Goal: Task Accomplishment & Management: Use online tool/utility

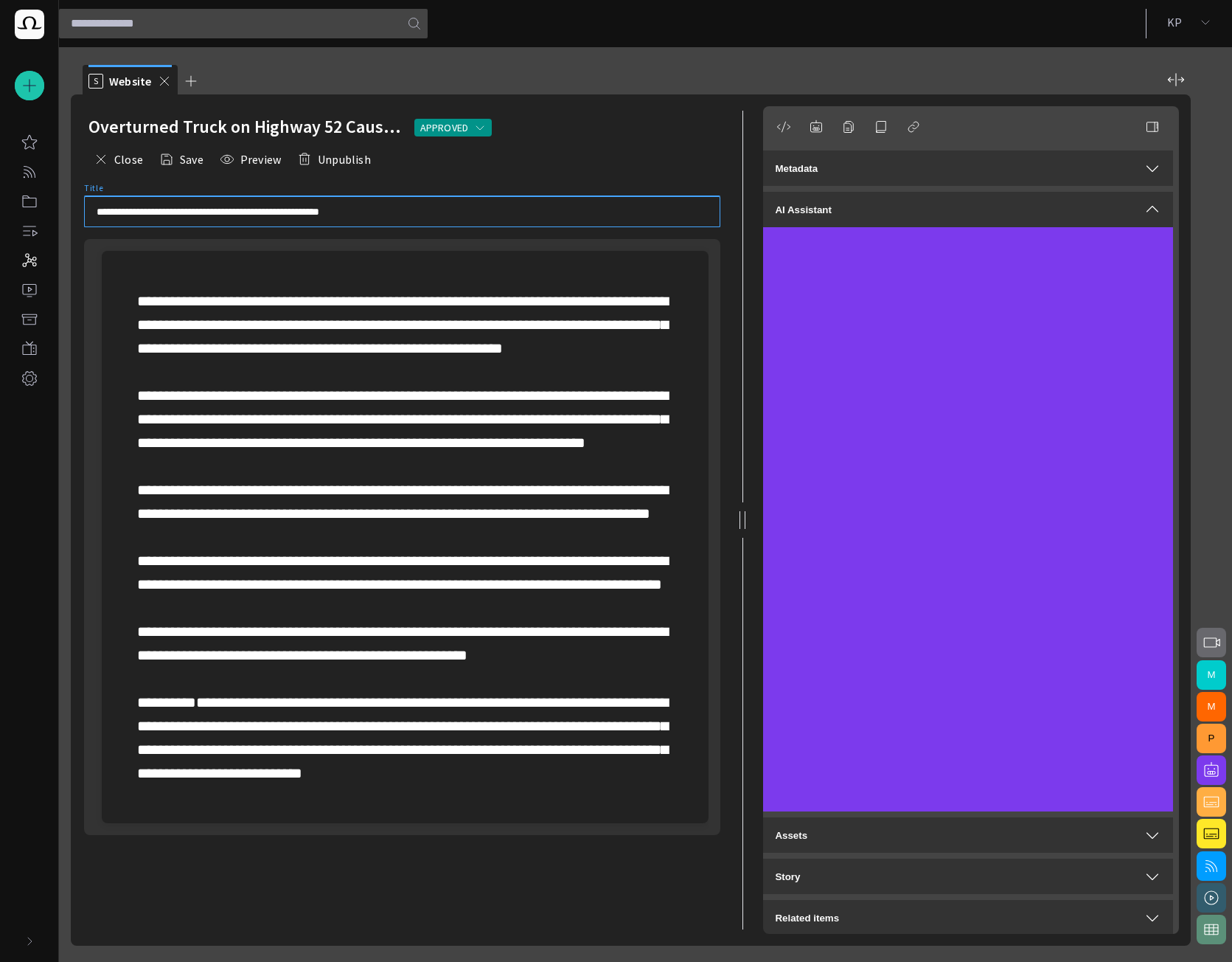
click at [692, 113] on div "Overturned Truck on Highway 52 Causes Hours-Long Traffic Cha APPROVED" at bounding box center [402, 127] width 627 height 30
click at [21, 940] on div "button" at bounding box center [30, 941] width 30 height 30
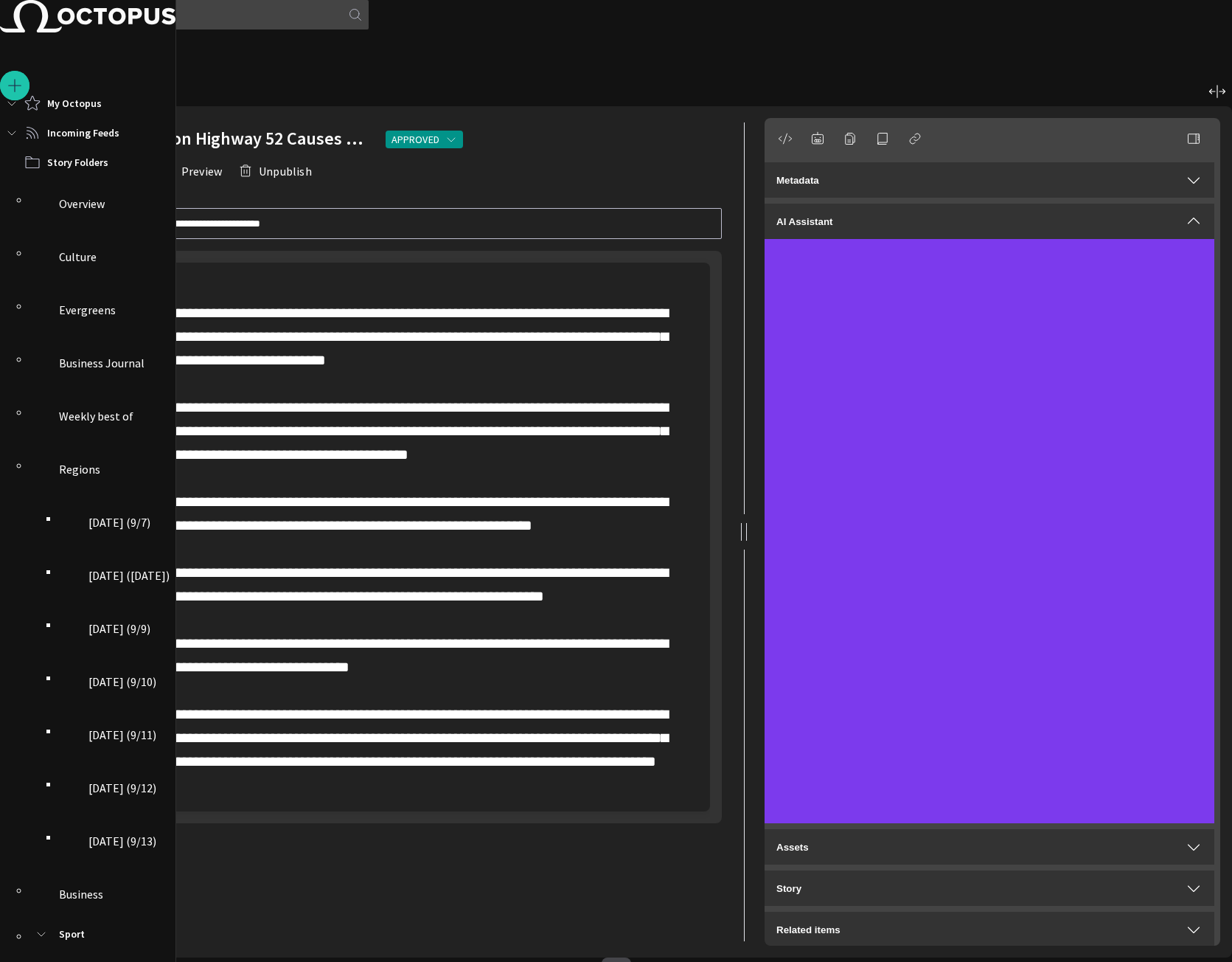
scroll to position [116, 0]
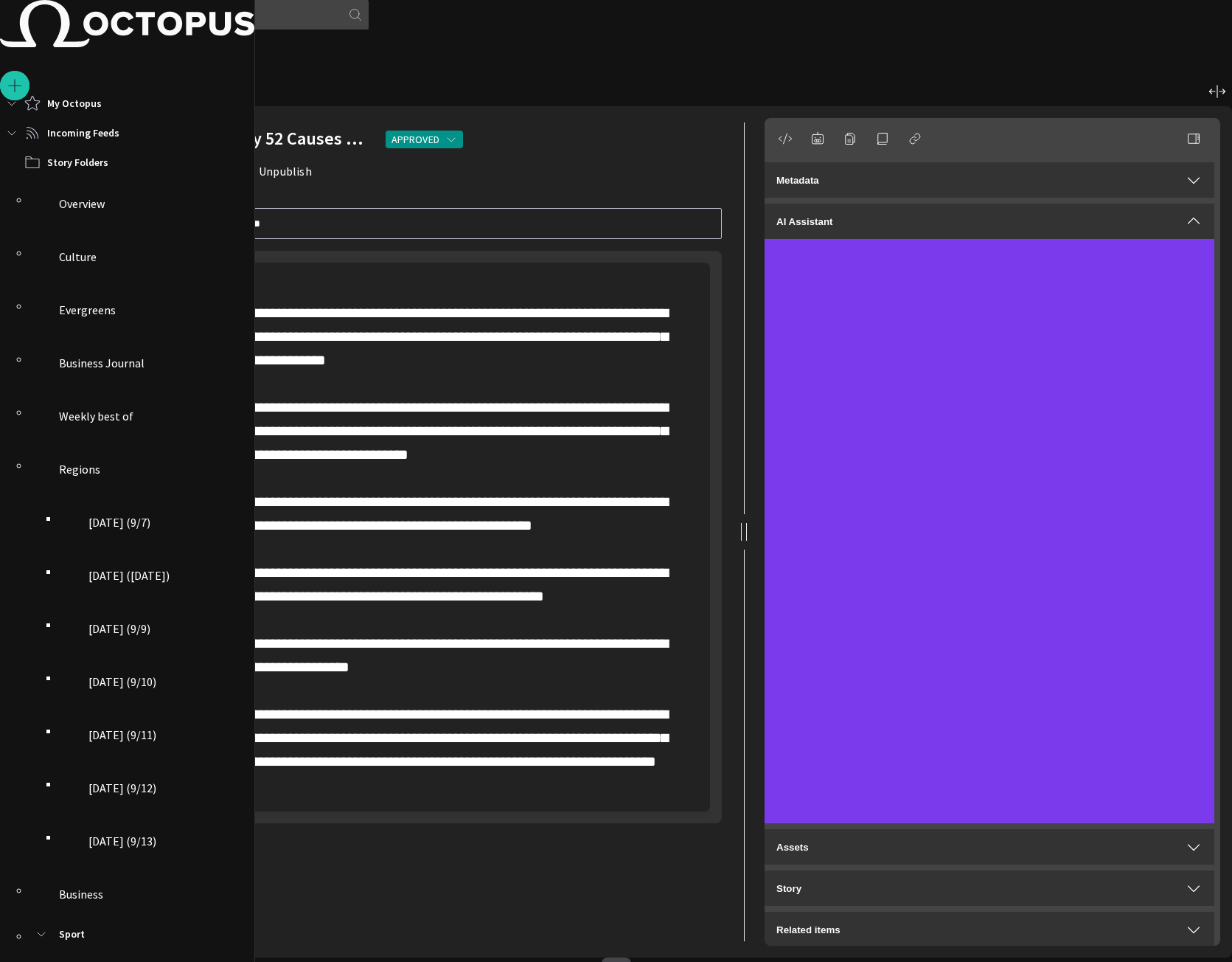
scroll to position [470, 0]
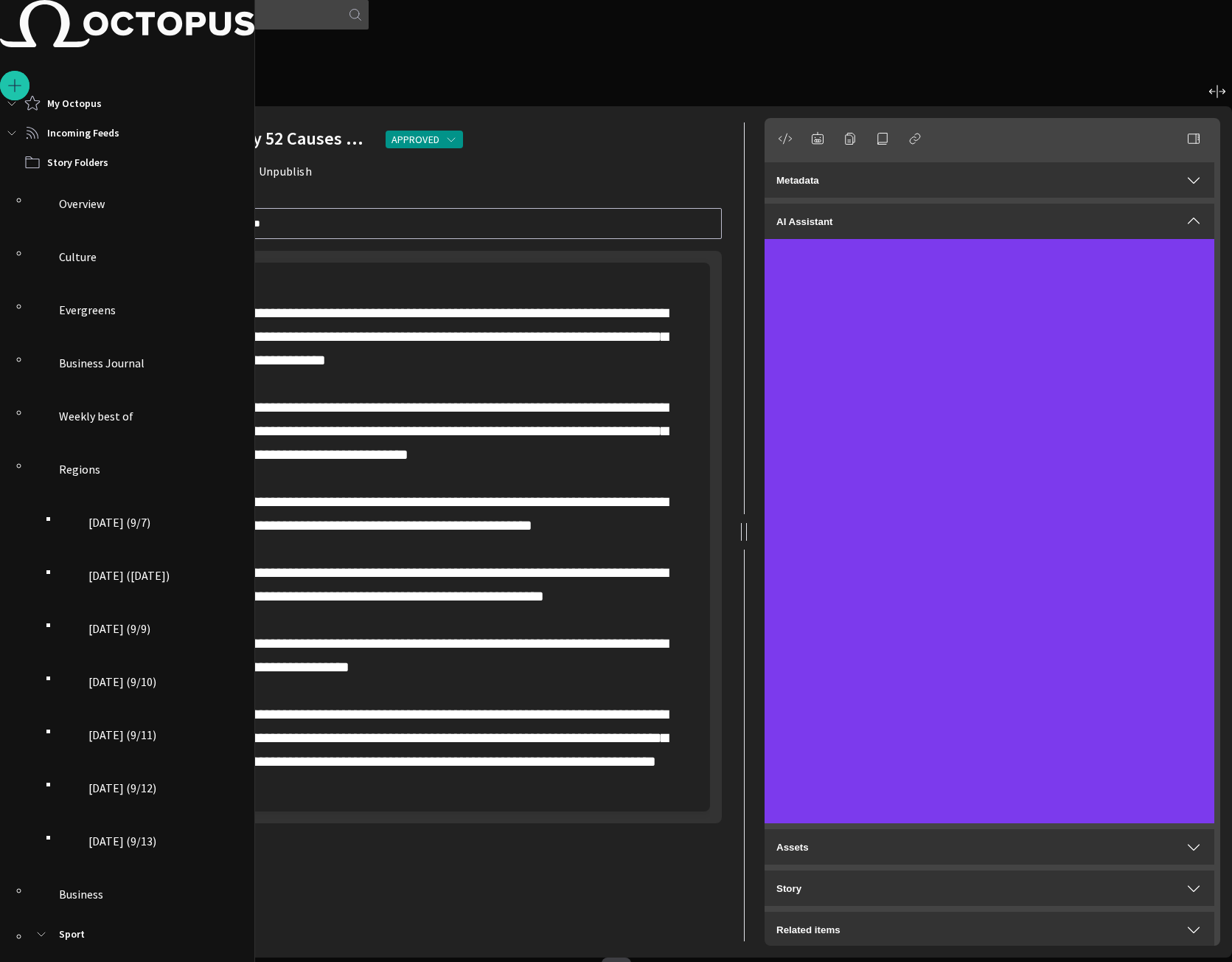
drag, startPoint x: 531, startPoint y: 67, endPoint x: 482, endPoint y: 83, distance: 51.5
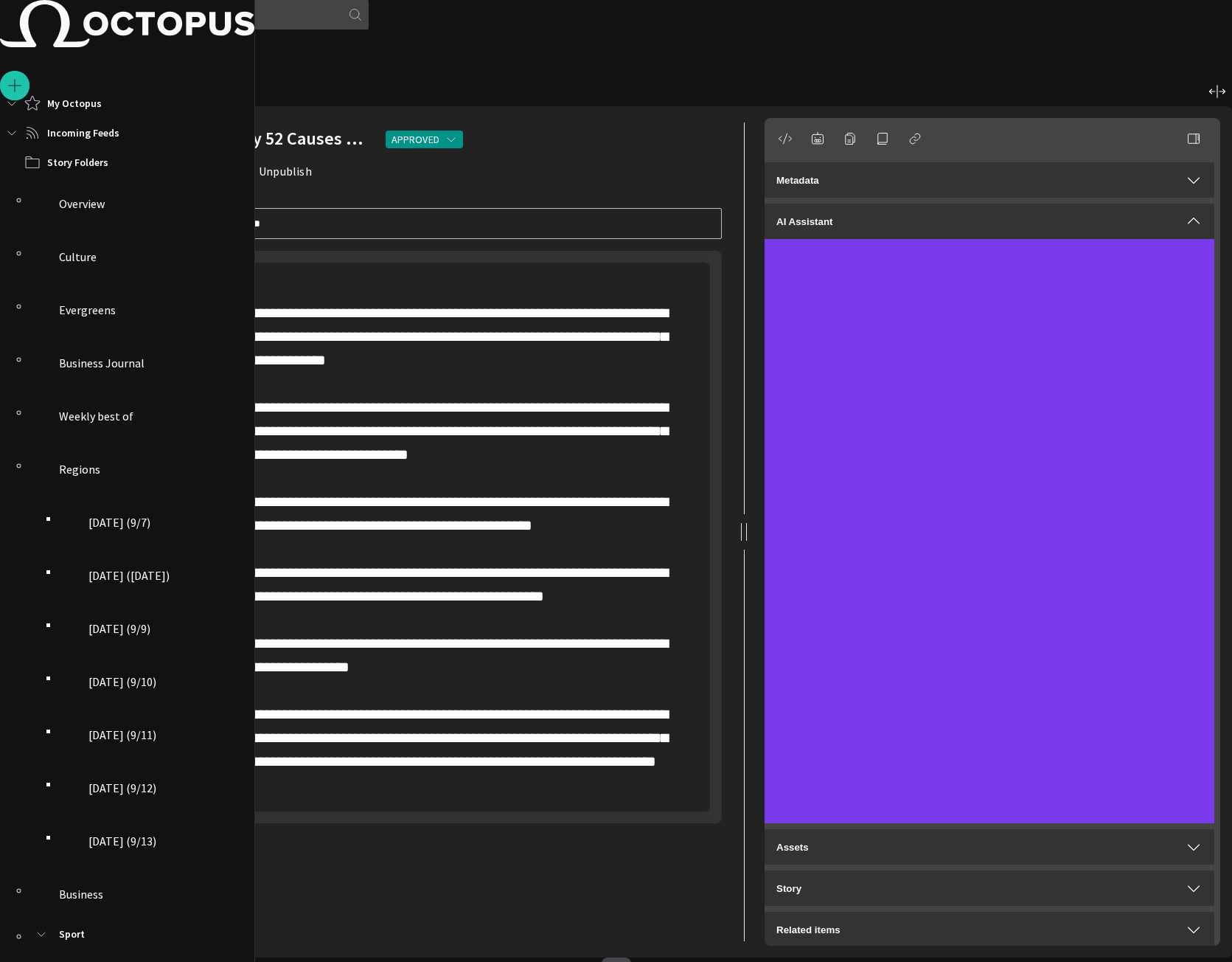
click at [140, 86] on span "button" at bounding box center [132, 93] width 15 height 15
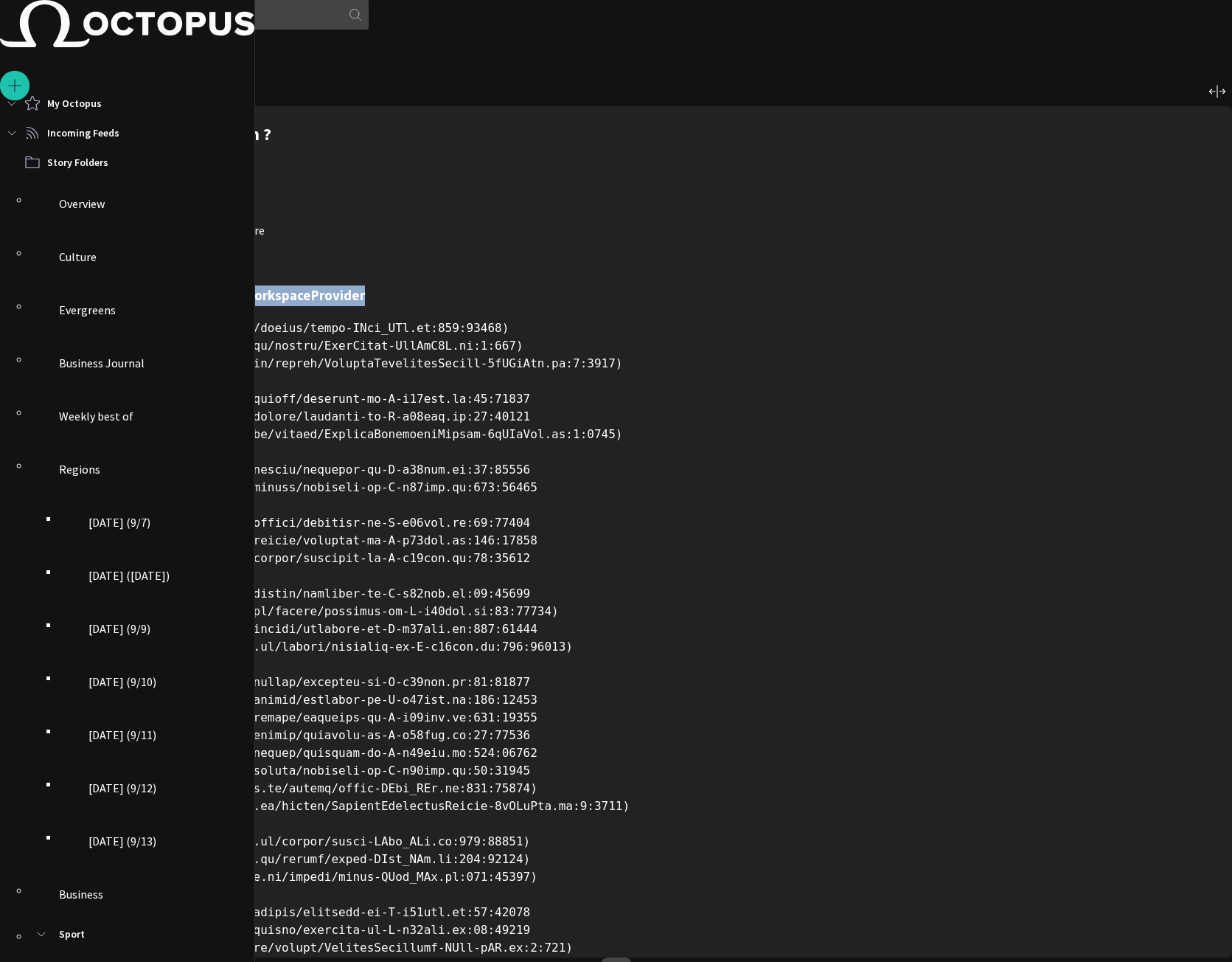
drag, startPoint x: 1012, startPoint y: 181, endPoint x: 897, endPoint y: 138, distance: 122.8
click at [1059, 285] on h3 "useWorkspace must be used within a WorkspaceProvider" at bounding box center [621, 295] width 1220 height 21
drag, startPoint x: 1051, startPoint y: 180, endPoint x: 893, endPoint y: 135, distance: 164.3
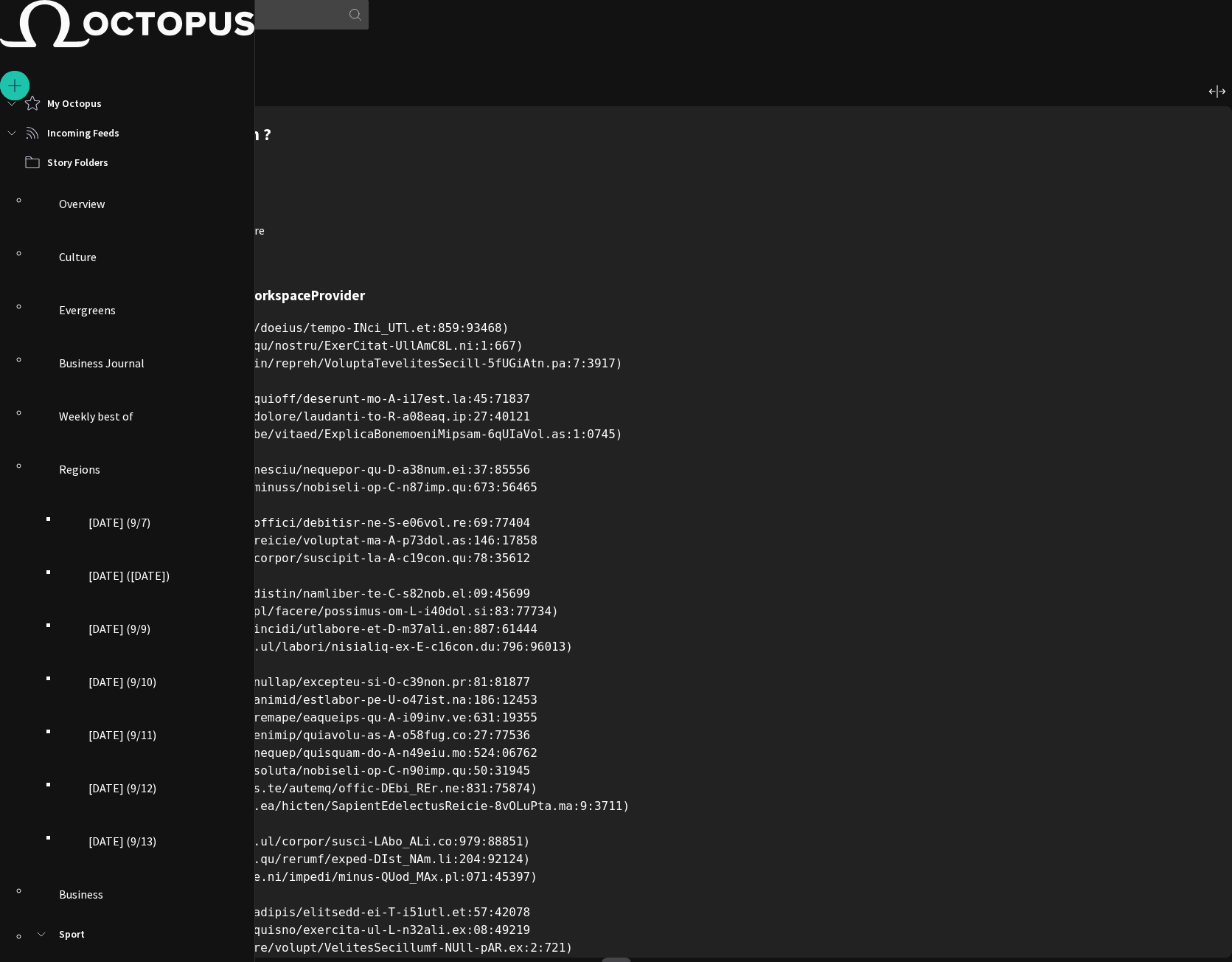
drag, startPoint x: 389, startPoint y: 178, endPoint x: 461, endPoint y: 179, distance: 72.0
